Goal: Navigation & Orientation: Find specific page/section

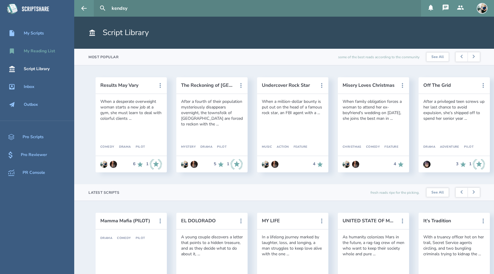
click at [45, 51] on div "My Reading List" at bounding box center [39, 51] width 31 height 5
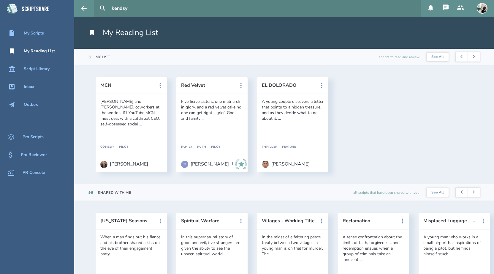
click at [433, 5] on icon at bounding box center [430, 7] width 7 height 7
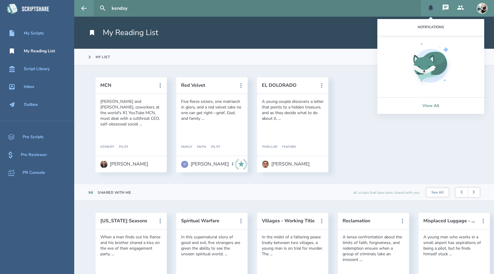
click at [436, 105] on link "View All" at bounding box center [430, 105] width 107 height 17
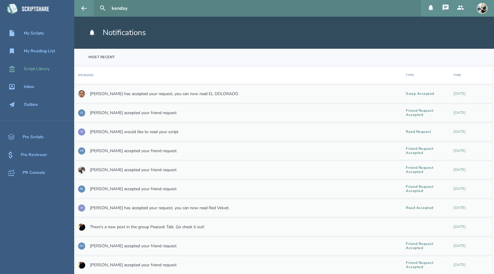
click at [47, 70] on div "Script Library" at bounding box center [37, 69] width 26 height 5
